Goal: Information Seeking & Learning: Find specific fact

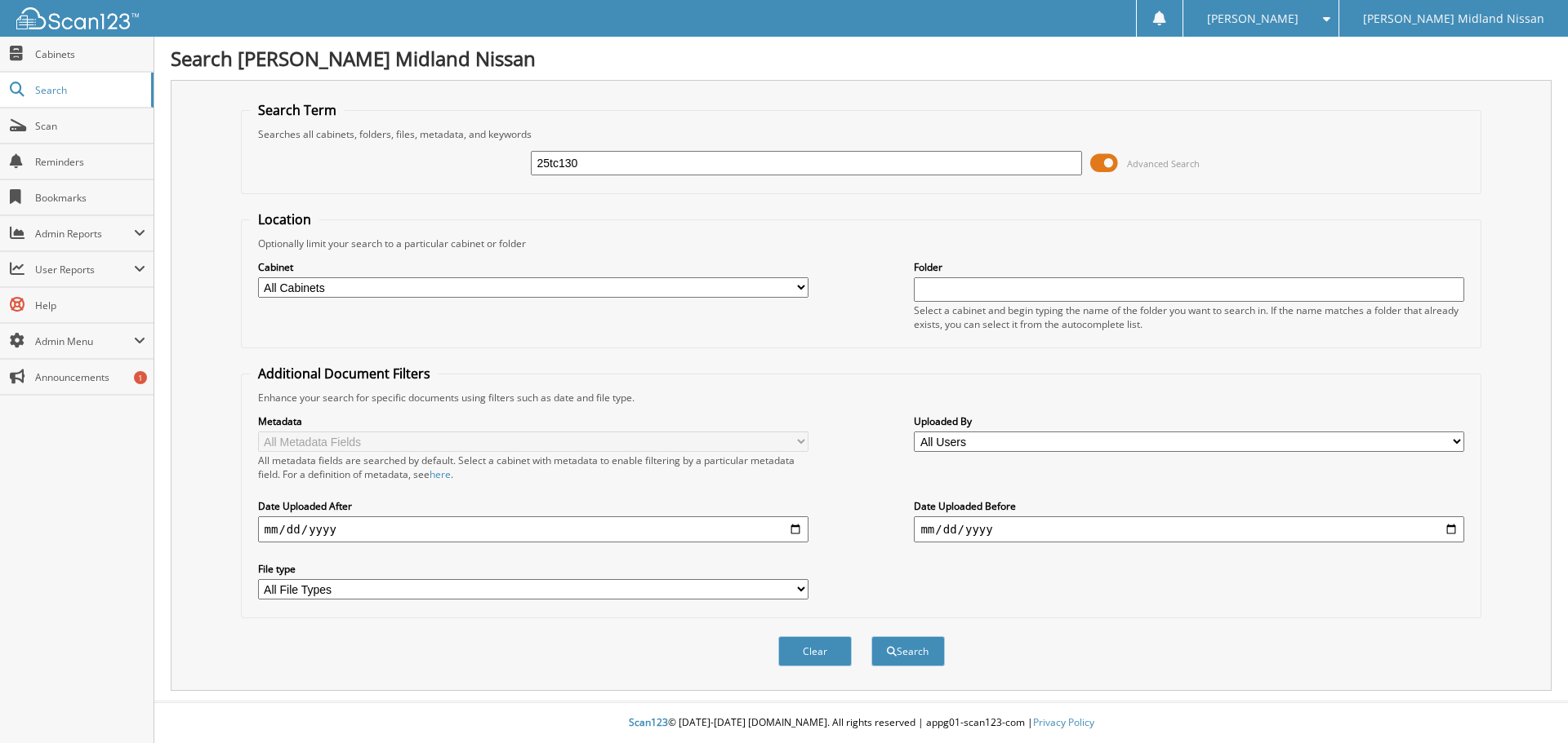
type input "25tc130"
click at [871, 636] on button "Search" at bounding box center [908, 651] width 74 height 31
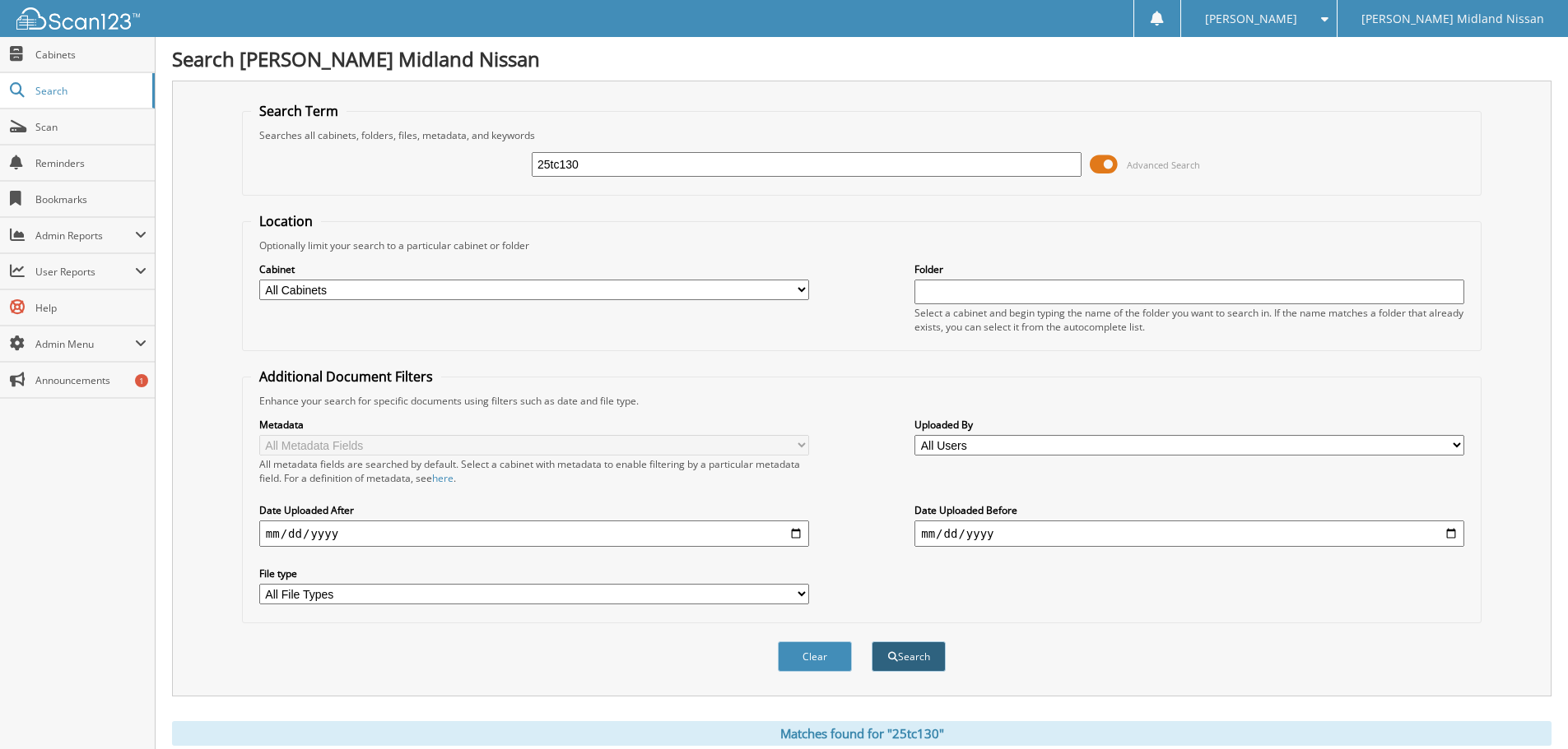
click at [932, 654] on button "Search" at bounding box center [908, 657] width 74 height 31
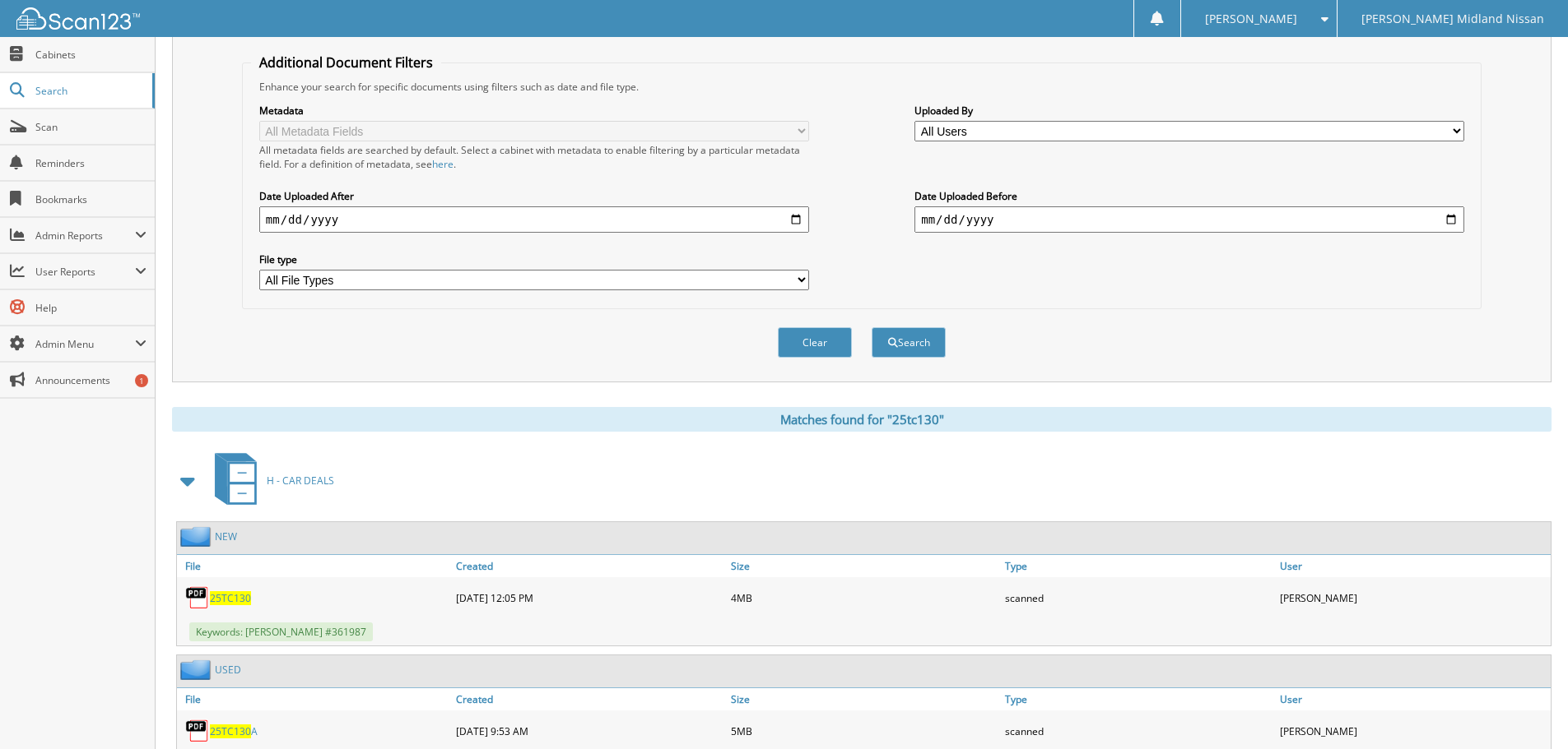
scroll to position [395, 0]
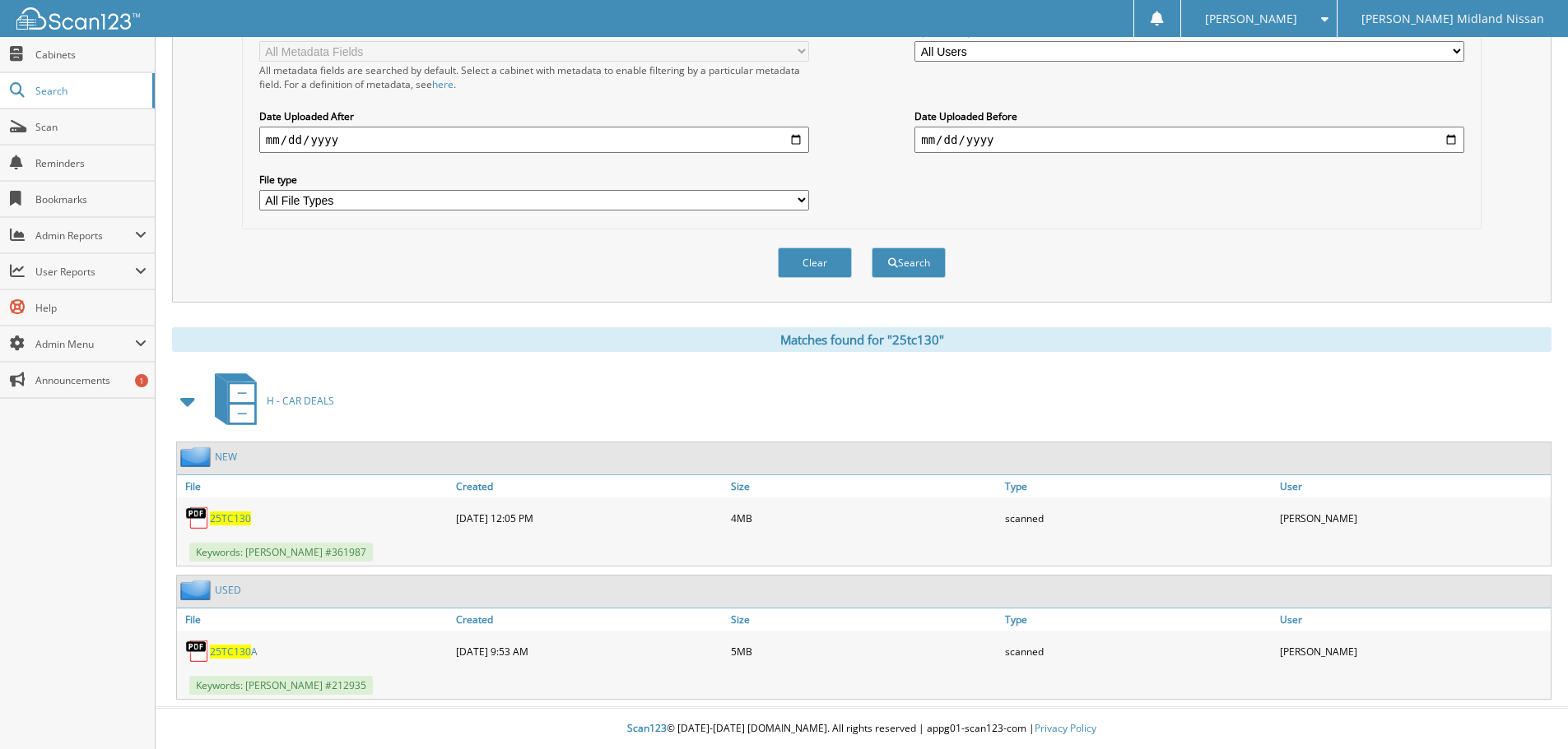
click at [222, 518] on span "25TC130" at bounding box center [230, 518] width 41 height 14
